Goal: Information Seeking & Learning: Learn about a topic

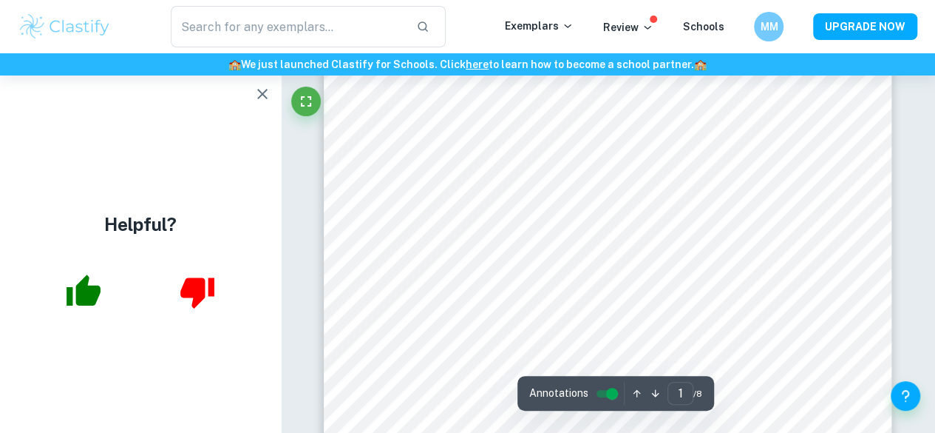
scroll to position [296, 0]
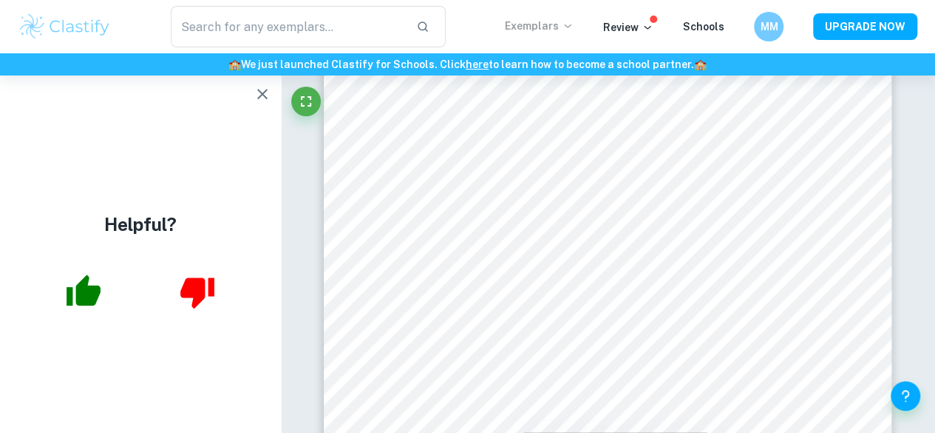
click at [557, 27] on p "Exemplars" at bounding box center [539, 26] width 69 height 16
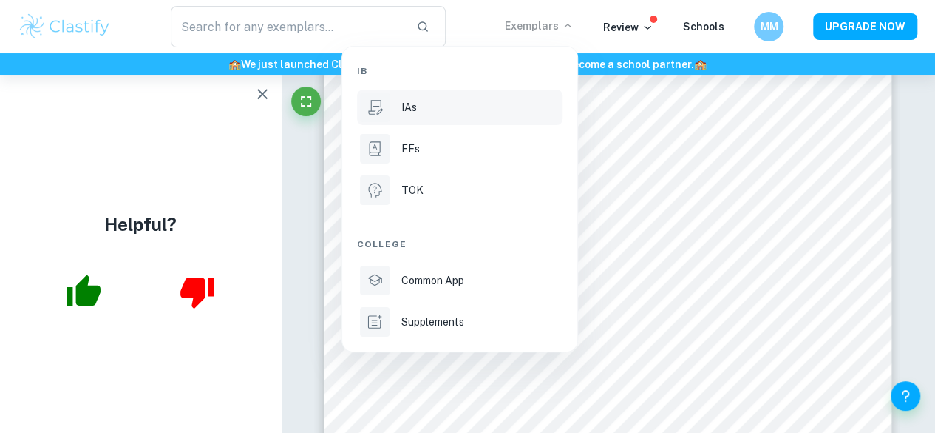
click at [466, 111] on div "IAs" at bounding box center [480, 107] width 158 height 16
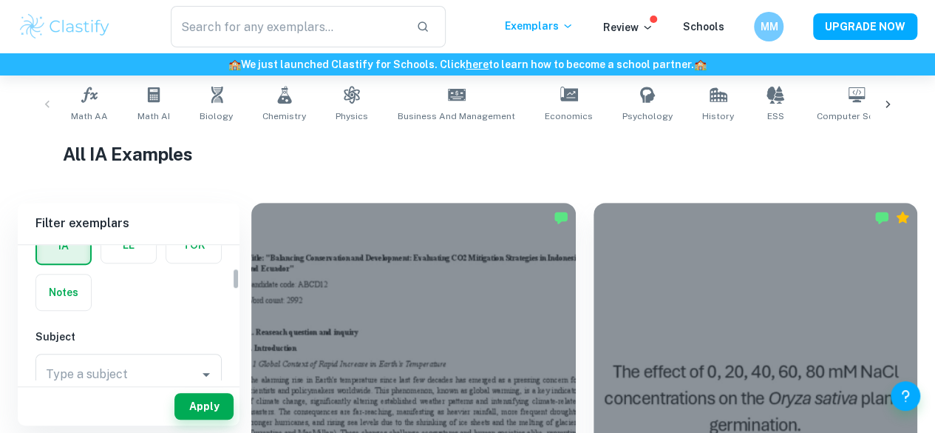
scroll to position [148, 0]
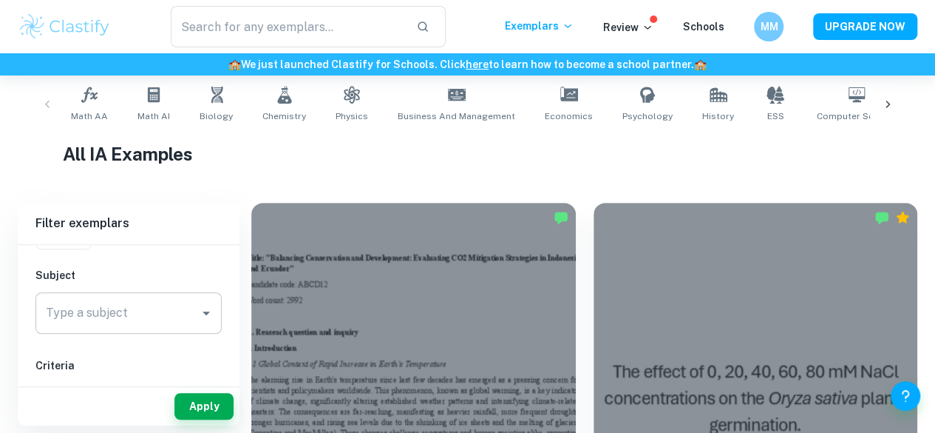
click at [133, 296] on div "Type a subject" at bounding box center [128, 312] width 186 height 41
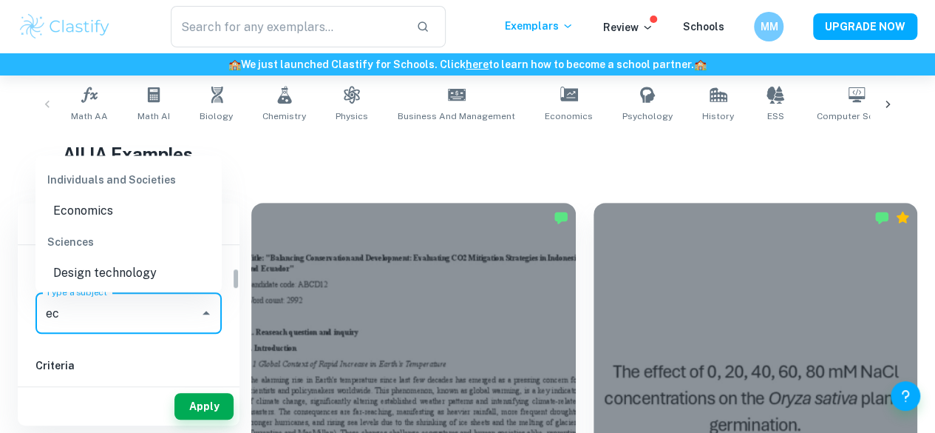
click at [127, 319] on input "ec" at bounding box center [117, 313] width 151 height 28
click at [114, 203] on li "Economics" at bounding box center [128, 210] width 186 height 27
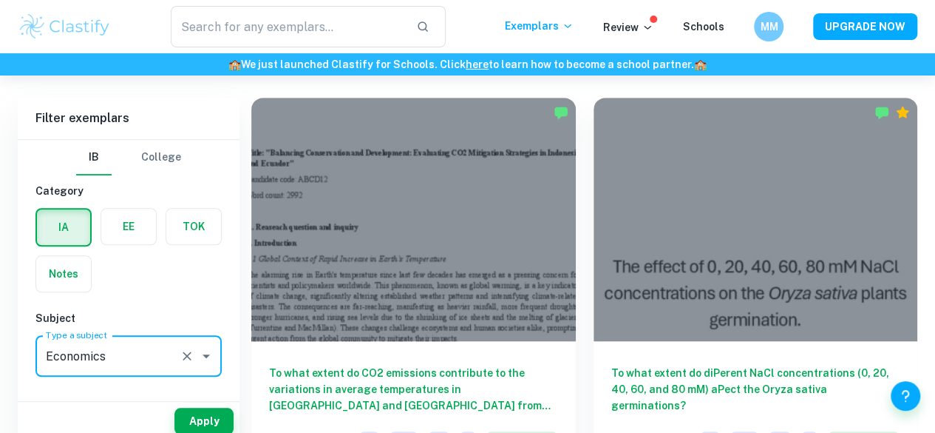
scroll to position [444, 0]
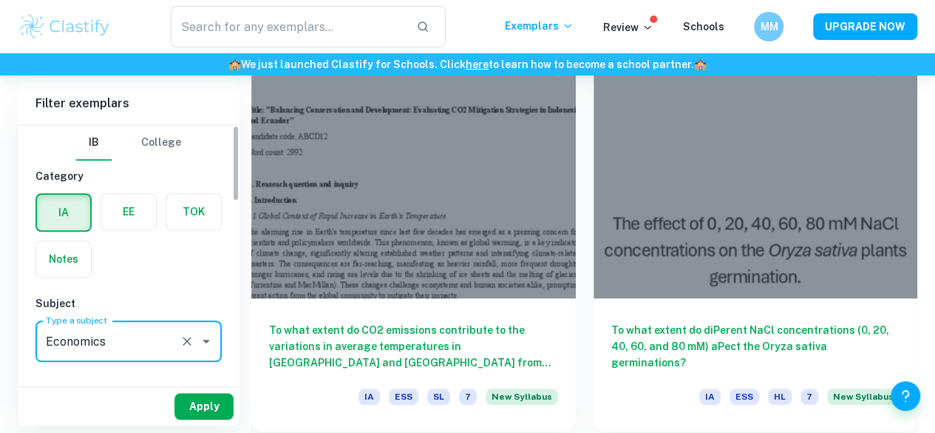
type input "Economics"
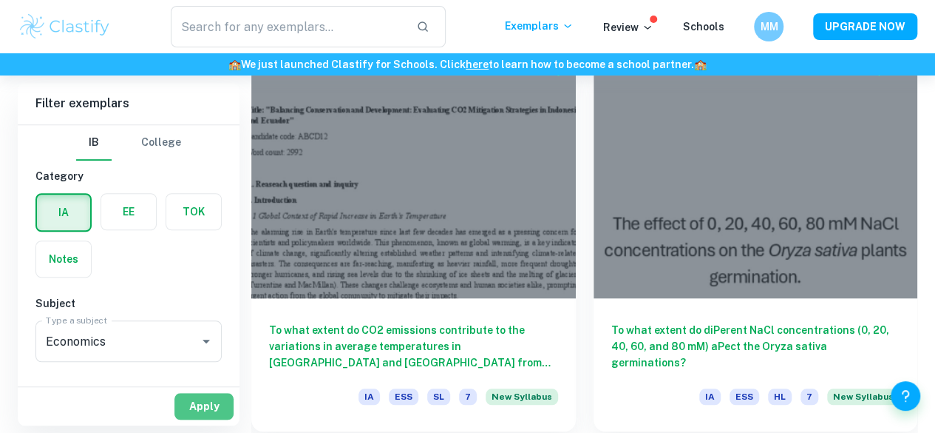
click at [193, 408] on button "Apply" at bounding box center [203, 406] width 59 height 27
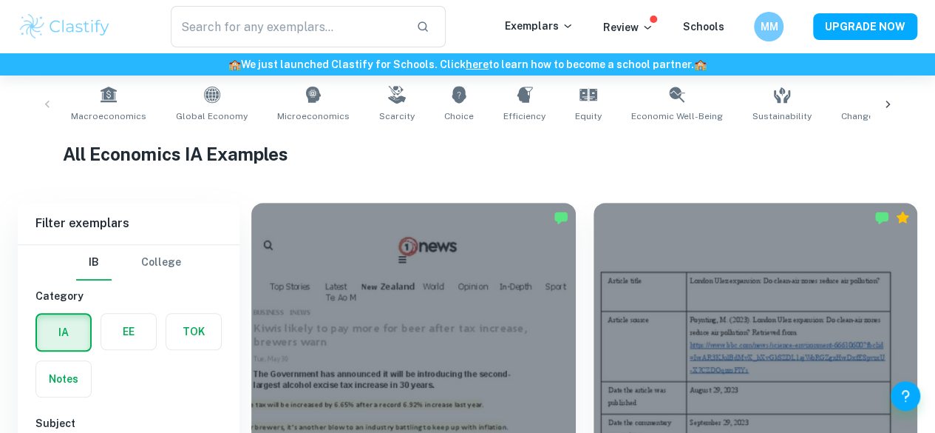
scroll to position [370, 0]
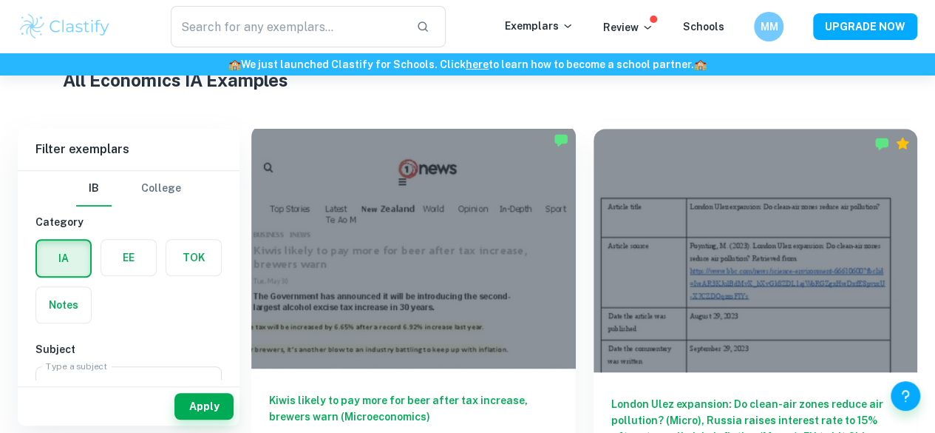
click at [346, 392] on h6 "Kiwis likely to pay more for beer after tax increase, brewers warn (Microeconom…" at bounding box center [413, 416] width 289 height 49
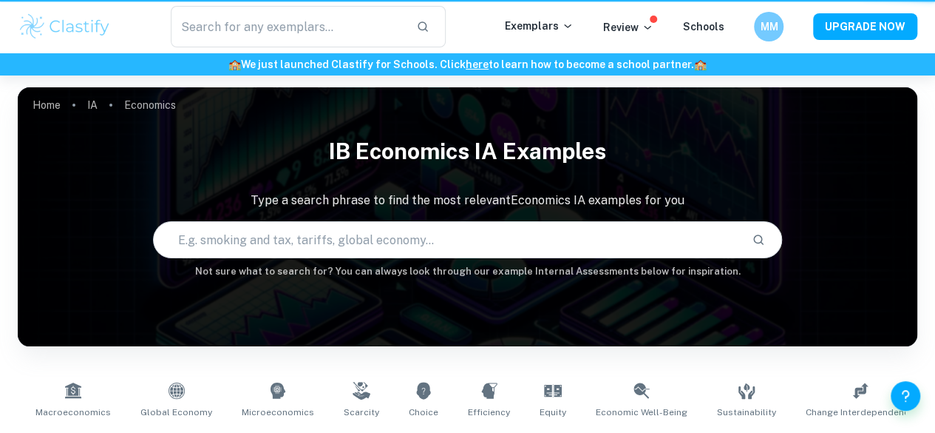
scroll to position [370, 0]
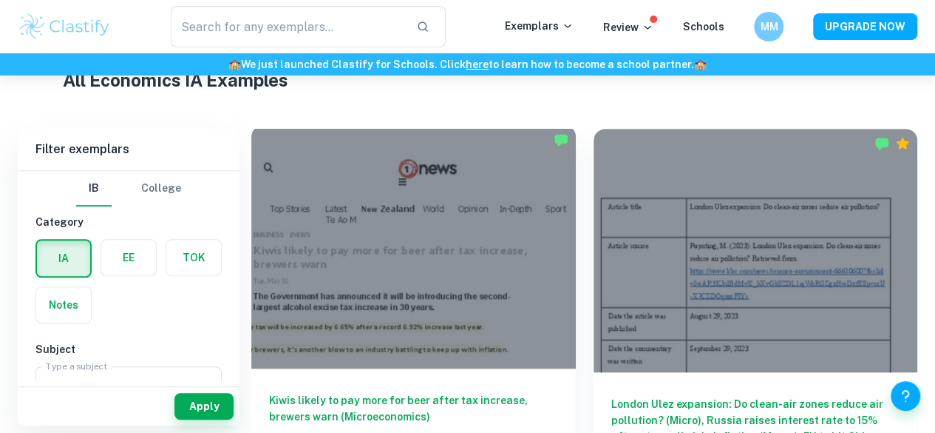
click at [404, 368] on div "Kiwis likely to pay more for beer after tax increase, brewers warn (Microeconom…" at bounding box center [413, 434] width 325 height 133
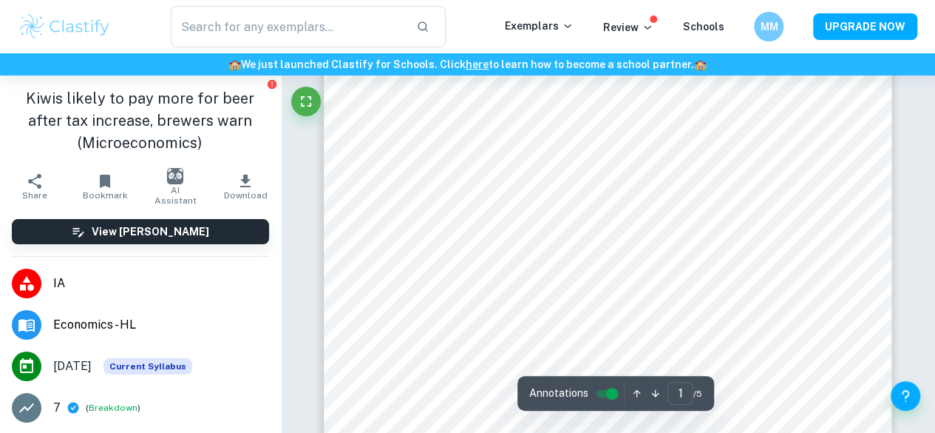
scroll to position [296, 0]
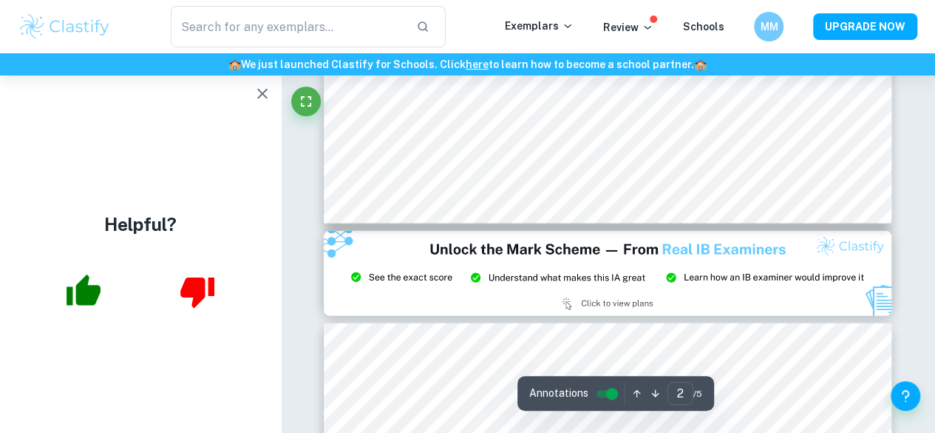
type input "3"
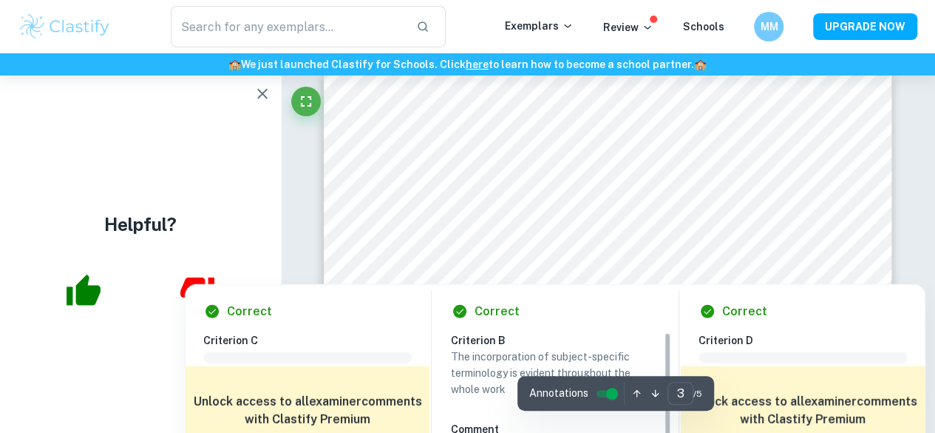
scroll to position [1848, 0]
